Goal: Navigation & Orientation: Find specific page/section

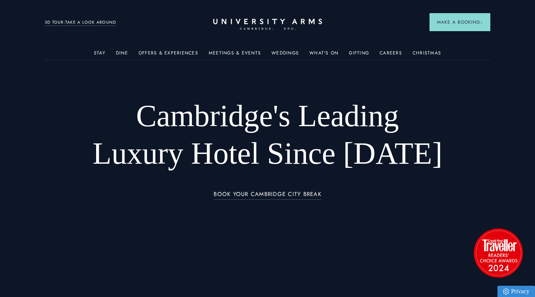
click at [106, 51] on link "Stay" at bounding box center [100, 55] width 12 height 10
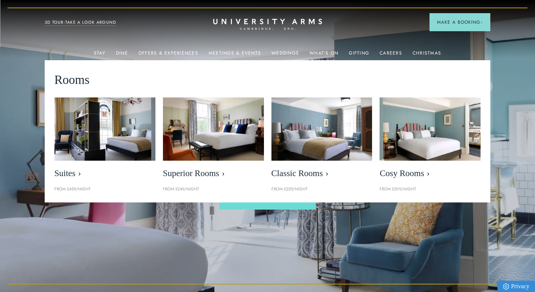
click at [325, 54] on link "What's On" at bounding box center [324, 55] width 29 height 10
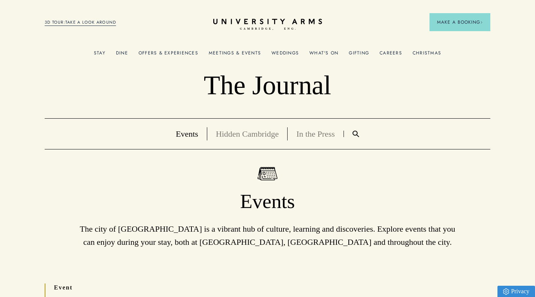
click at [424, 51] on link "Christmas" at bounding box center [427, 55] width 29 height 10
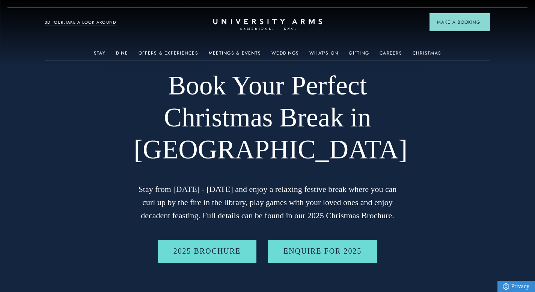
click at [268, 20] on icon at bounding box center [267, 21] width 109 height 5
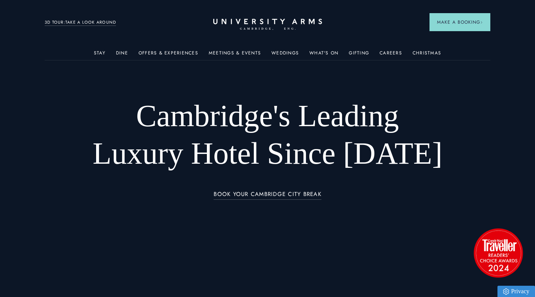
scroll to position [2, 0]
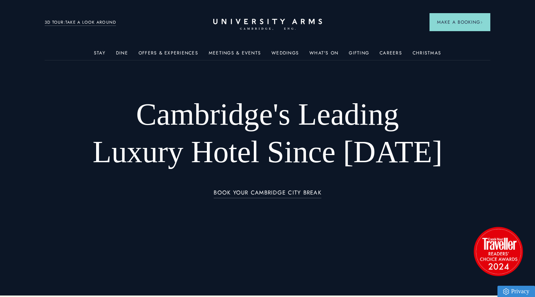
click at [104, 55] on link "Stay" at bounding box center [100, 55] width 12 height 10
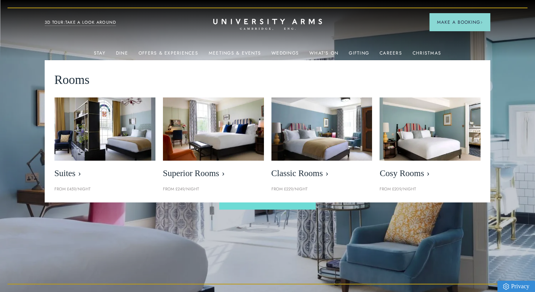
click at [183, 53] on link "Offers & Experiences" at bounding box center [169, 55] width 60 height 10
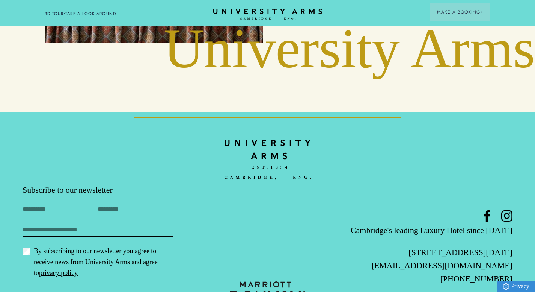
scroll to position [89, 0]
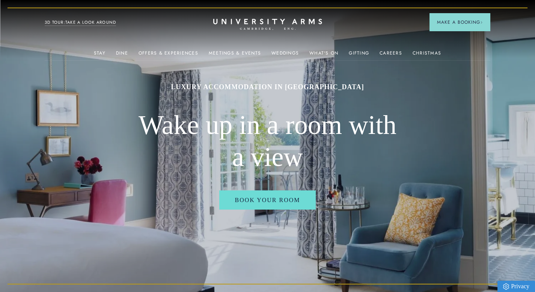
click at [125, 50] on link "Dine" at bounding box center [122, 55] width 12 height 10
